Goal: Task Accomplishment & Management: Use online tool/utility

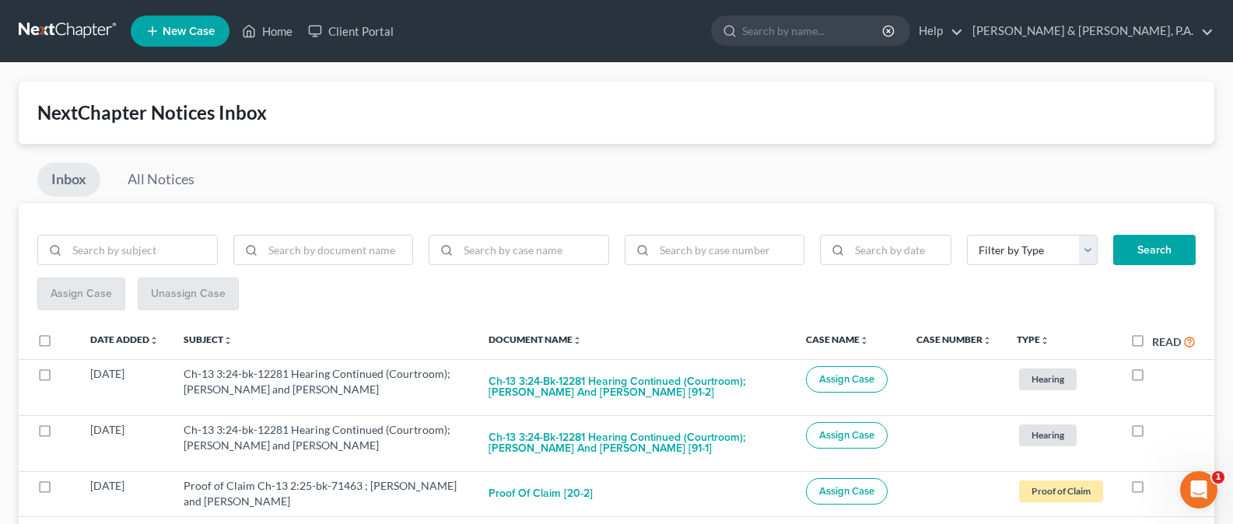
scroll to position [3, 0]
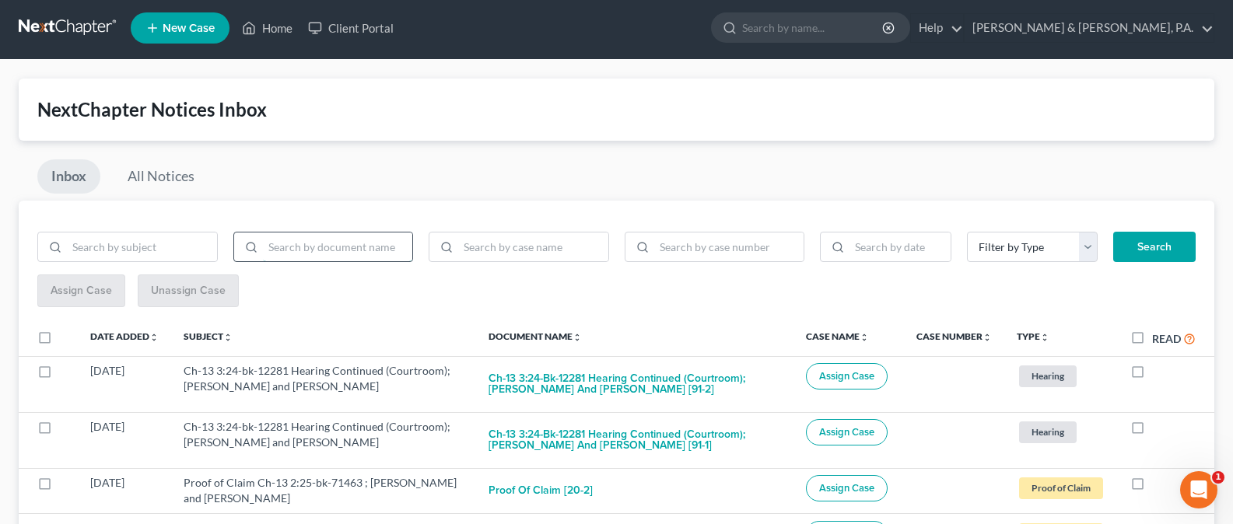
click at [291, 252] on input "search" at bounding box center [338, 248] width 150 height 30
type input "bnc"
click at [1147, 236] on button "Search" at bounding box center [1154, 247] width 82 height 31
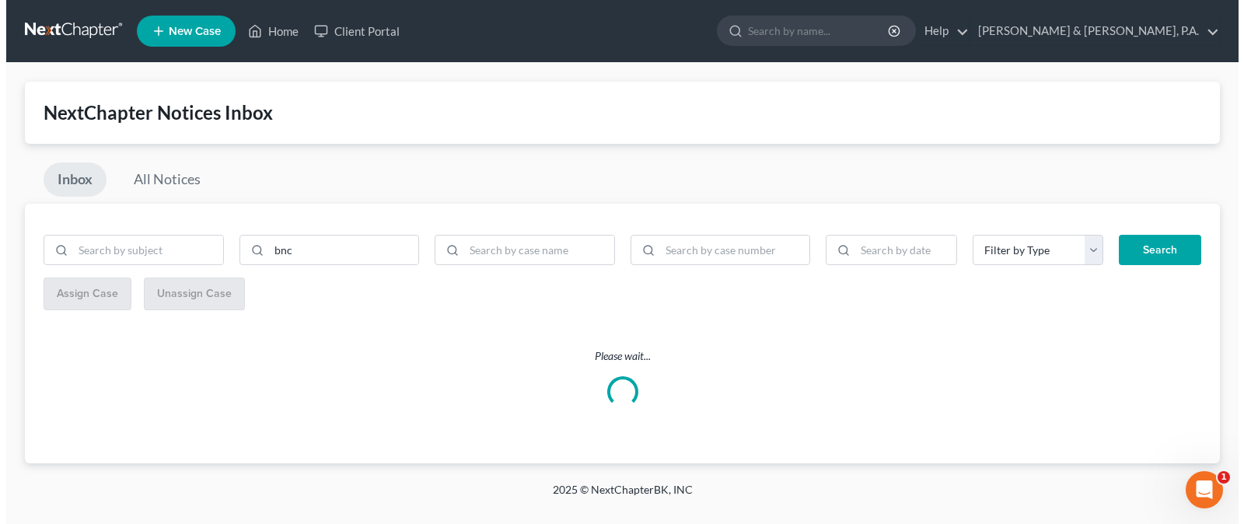
scroll to position [0, 0]
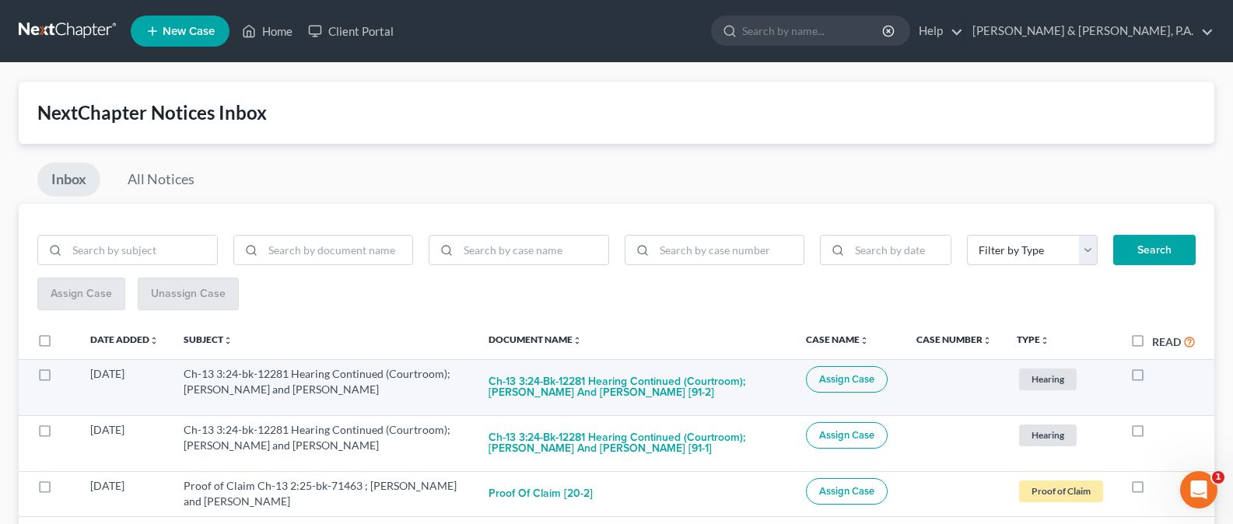
click at [1152, 378] on label at bounding box center [1152, 378] width 0 height 0
click at [1158, 376] on input "checkbox" at bounding box center [1163, 371] width 10 height 10
checkbox input "true"
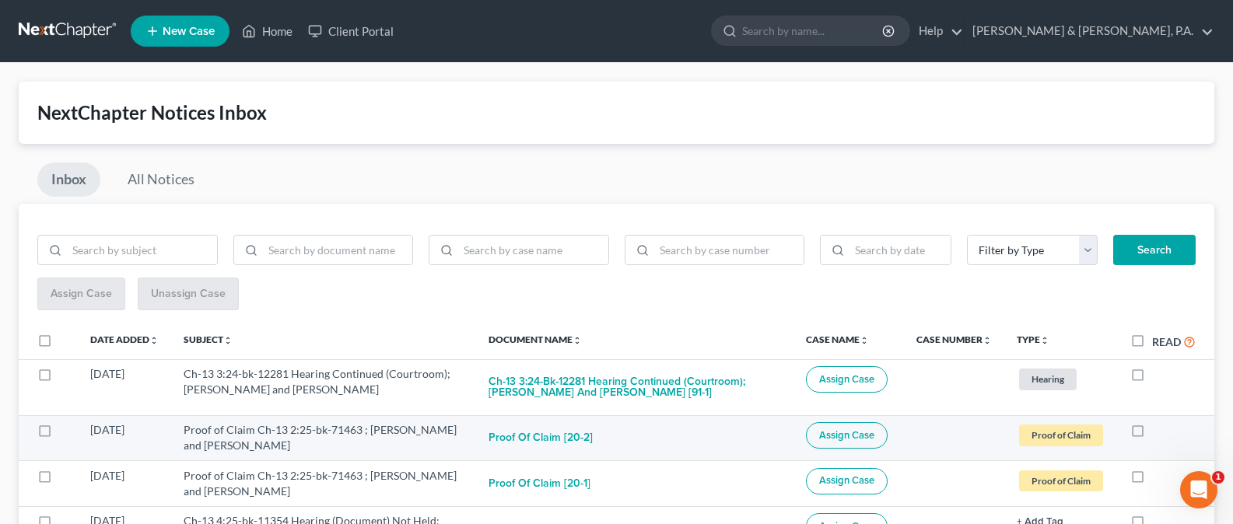
click at [1152, 434] on label at bounding box center [1152, 434] width 0 height 0
click at [1158, 427] on input "checkbox" at bounding box center [1163, 427] width 10 height 10
checkbox input "true"
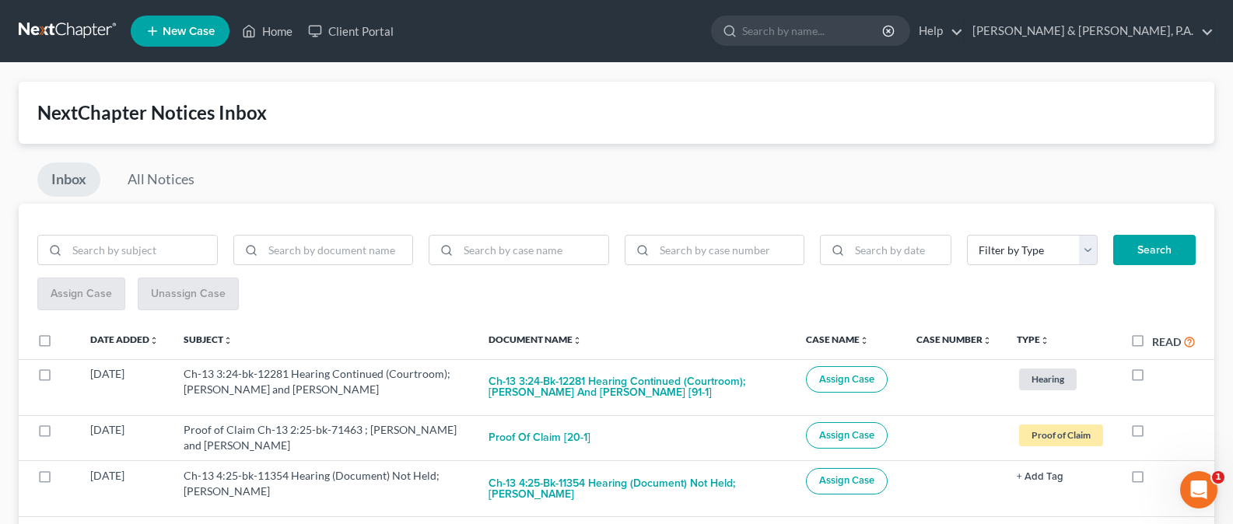
click at [1152, 434] on label at bounding box center [1152, 434] width 0 height 0
click at [1158, 427] on input "checkbox" at bounding box center [1163, 427] width 10 height 10
checkbox input "true"
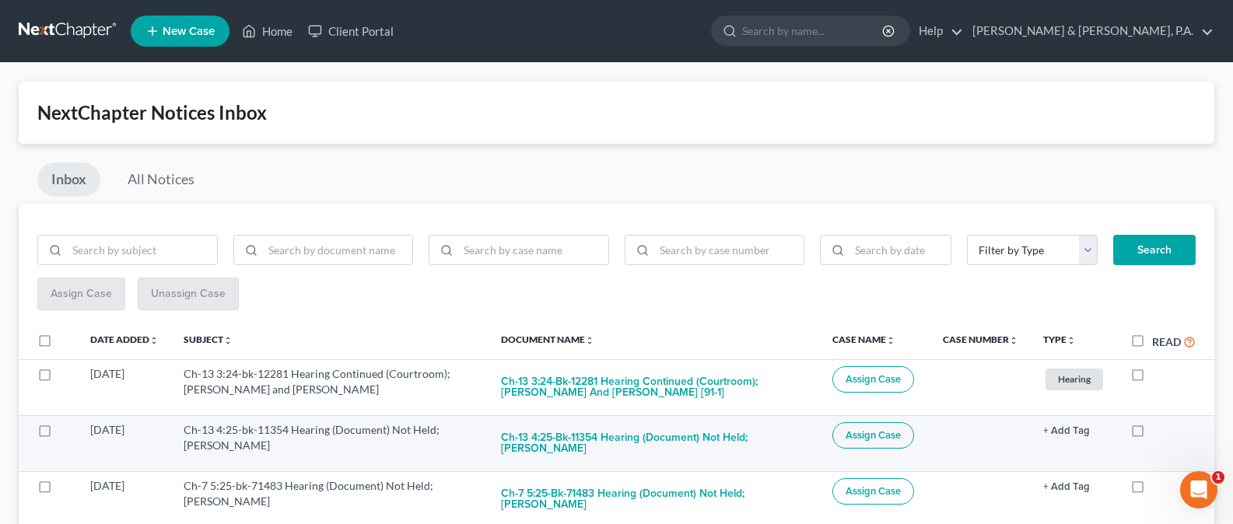
click at [1152, 434] on label at bounding box center [1152, 434] width 0 height 0
click at [1158, 432] on input "checkbox" at bounding box center [1163, 427] width 10 height 10
checkbox input "true"
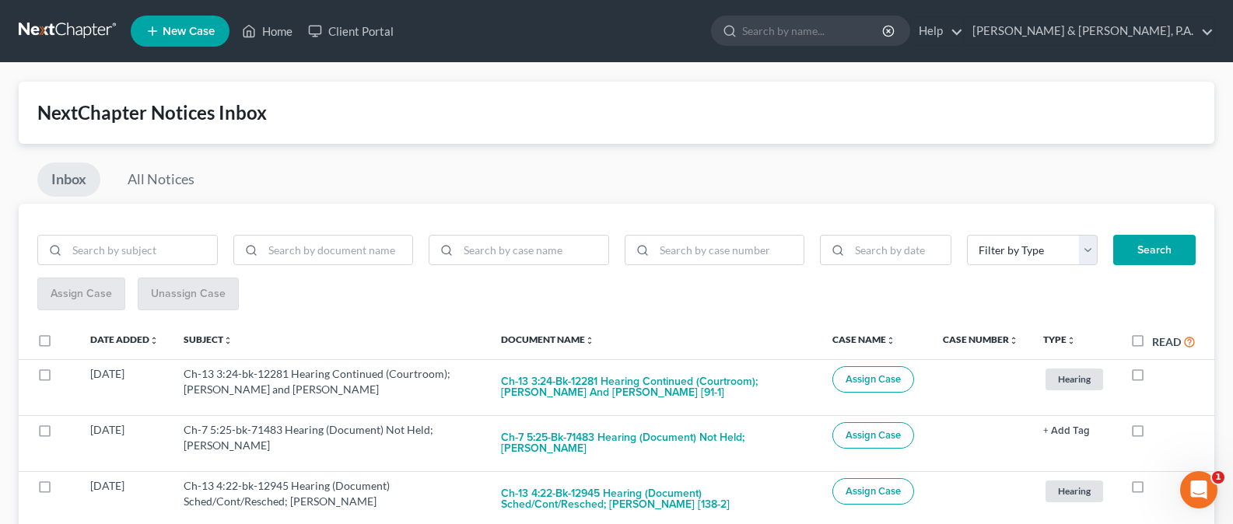
click at [1152, 434] on label at bounding box center [1152, 434] width 0 height 0
click at [1158, 432] on input "checkbox" at bounding box center [1163, 427] width 10 height 10
checkbox input "true"
click at [1152, 434] on label at bounding box center [1152, 434] width 0 height 0
click at [1158, 432] on input "checkbox" at bounding box center [1163, 427] width 10 height 10
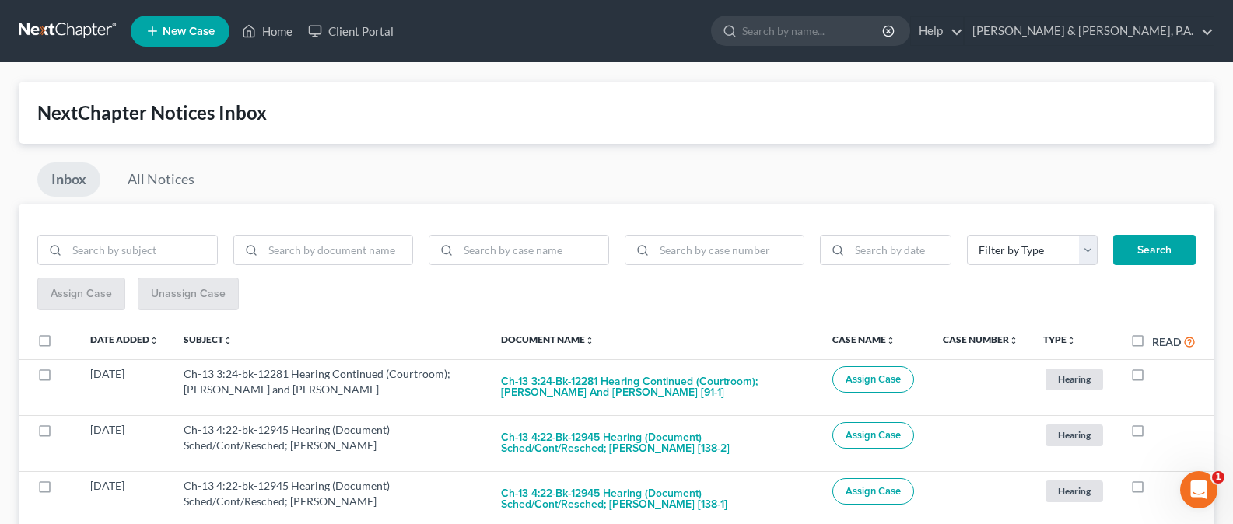
checkbox input "true"
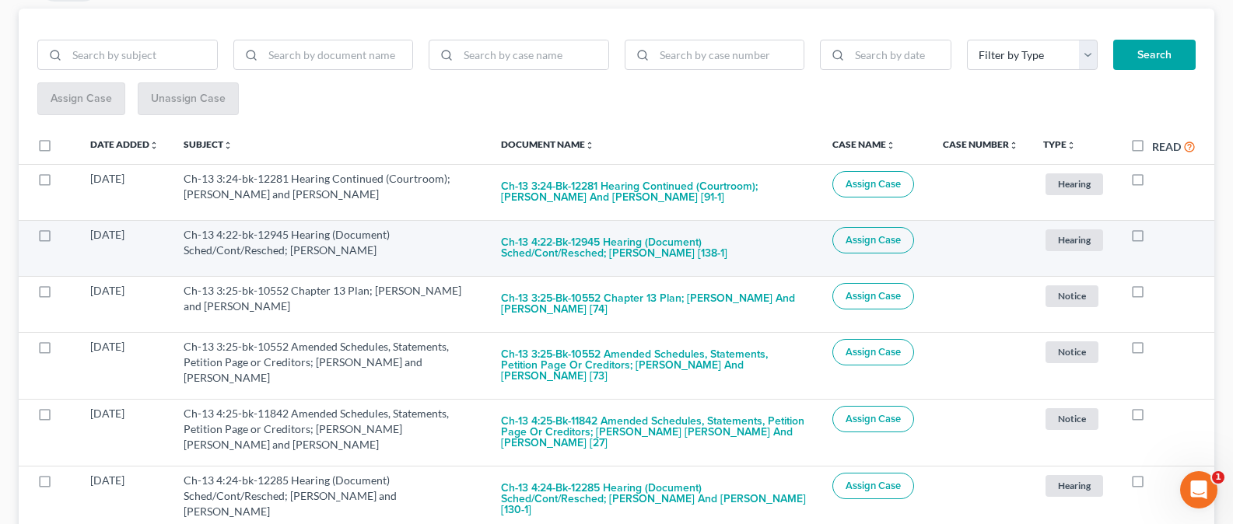
scroll to position [226, 0]
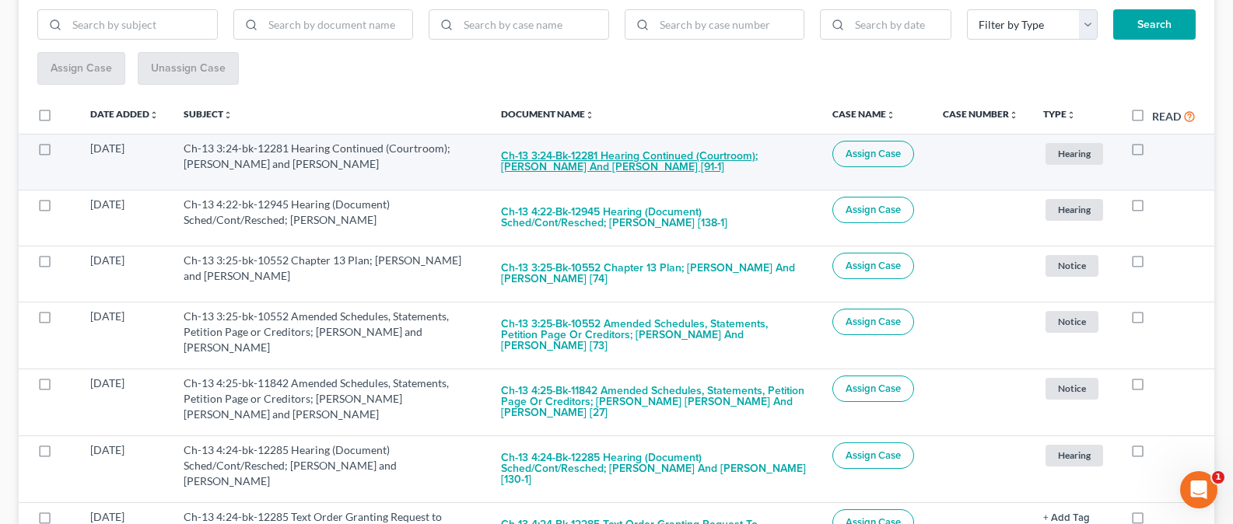
click at [555, 163] on button "Ch-13 3:24-bk-12281 Hearing Continued (Courtroom); [PERSON_NAME] and [PERSON_NA…" at bounding box center [654, 162] width 306 height 42
checkbox input "true"
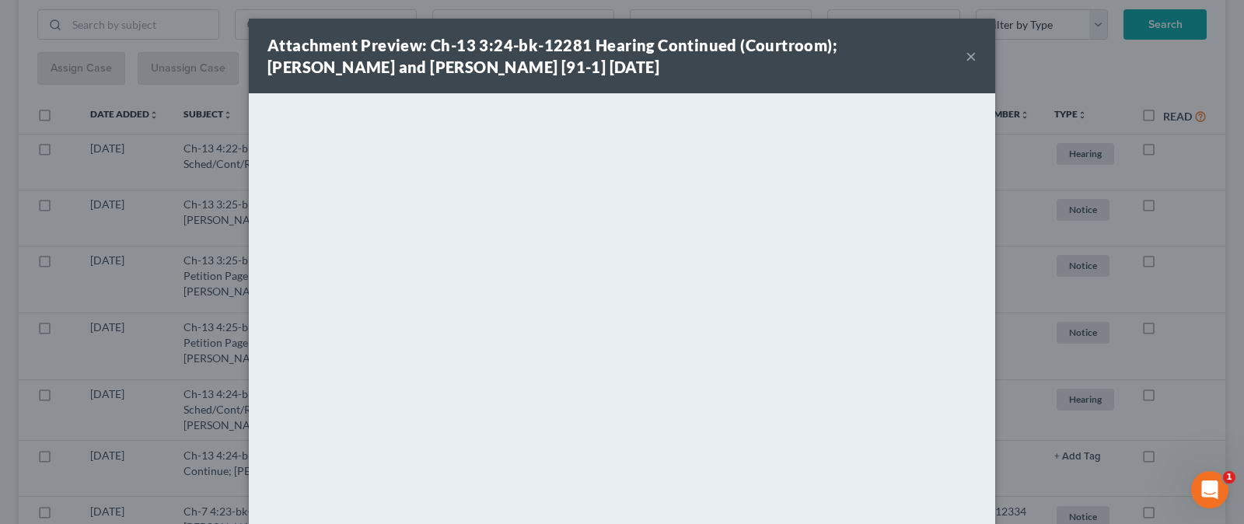
click at [968, 56] on button "×" at bounding box center [971, 56] width 11 height 19
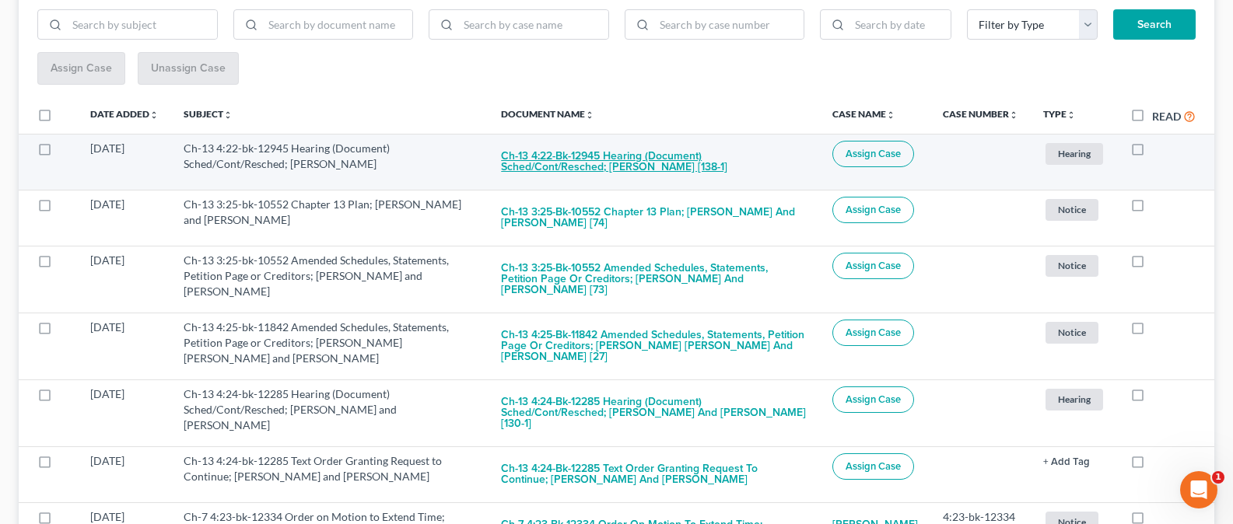
click at [639, 163] on button "Ch-13 4:22-bk-12945 Hearing (Document) Sched/Cont/Resched; [PERSON_NAME] [138-1]" at bounding box center [654, 162] width 306 height 42
checkbox input "true"
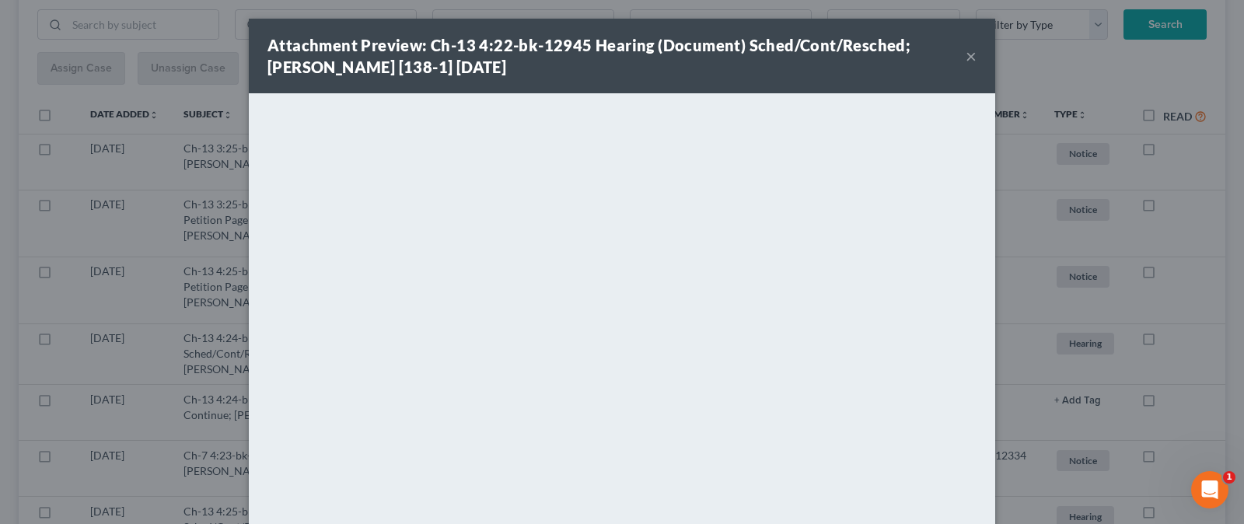
click at [966, 54] on button "×" at bounding box center [971, 56] width 11 height 19
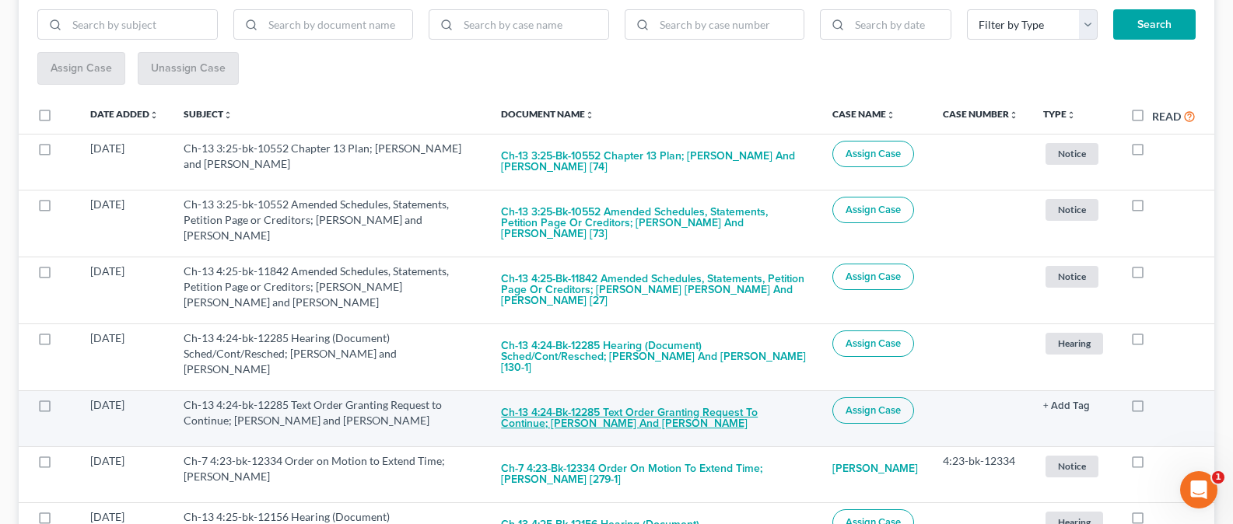
click at [677, 426] on button "Ch-13 4:24-bk-12285 Text Order Granting Request to Continue; [PERSON_NAME] and …" at bounding box center [654, 418] width 306 height 42
checkbox input "true"
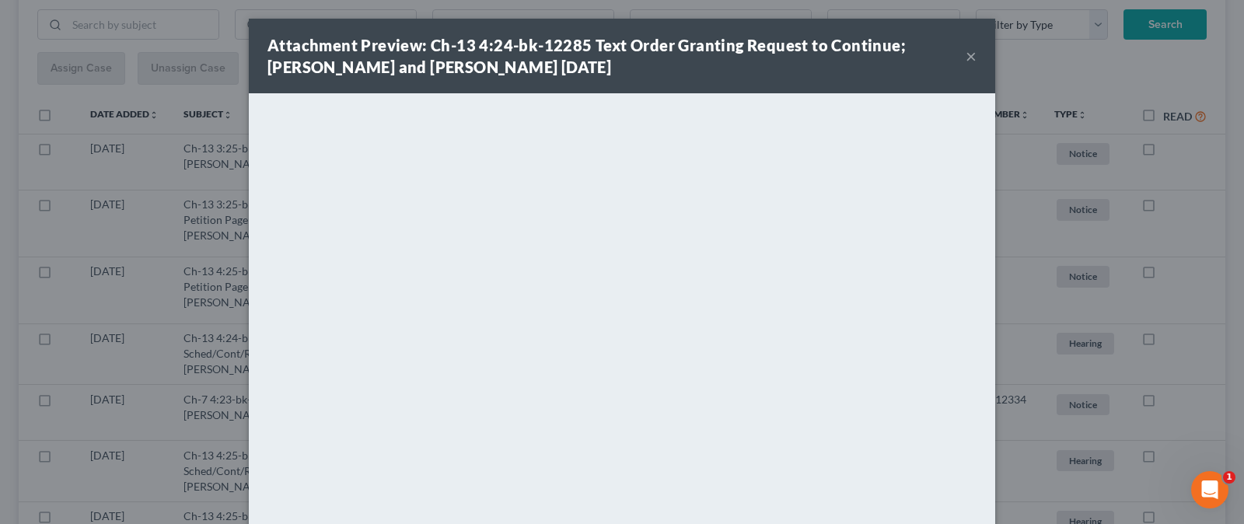
click at [968, 54] on button "×" at bounding box center [971, 56] width 11 height 19
